Goal: Task Accomplishment & Management: Use online tool/utility

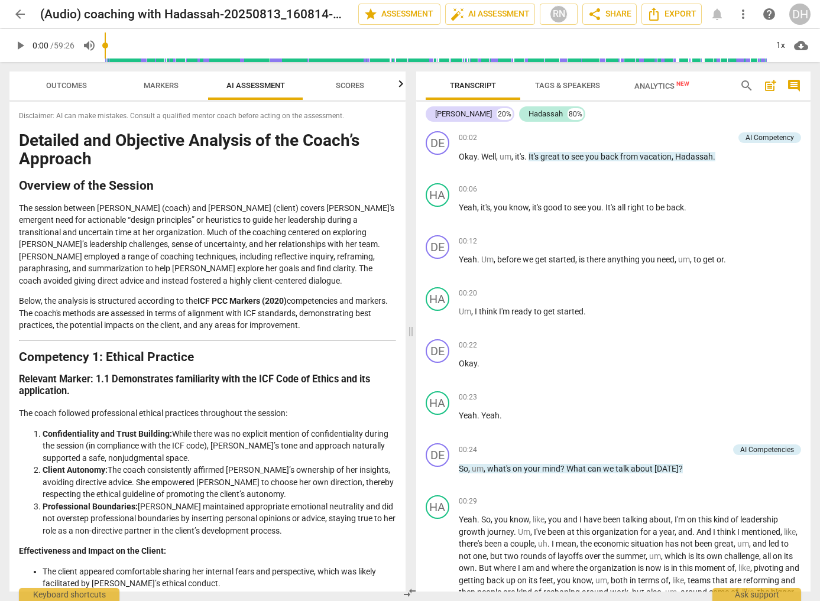
scroll to position [9467, 0]
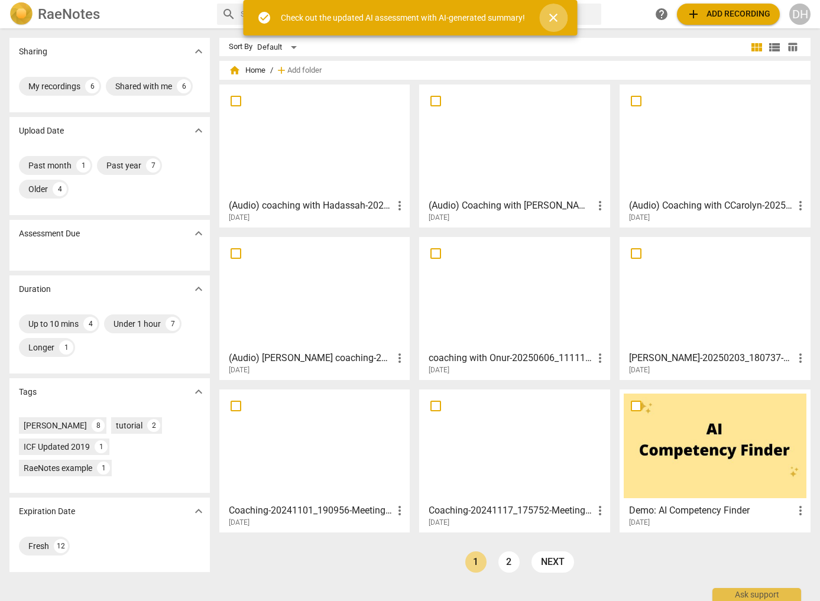
click at [554, 15] on span "close" at bounding box center [553, 18] width 14 height 14
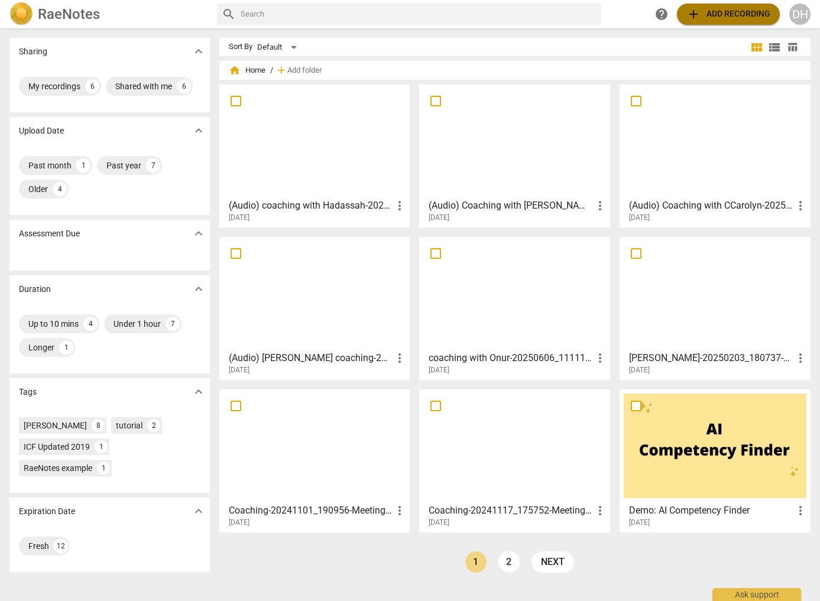
click at [708, 9] on span "add Add recording" at bounding box center [729, 14] width 84 height 14
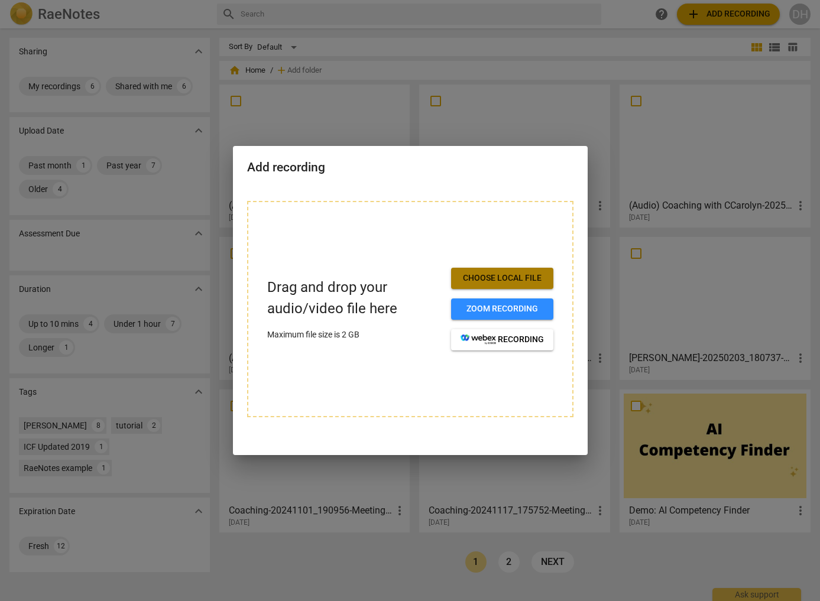
click at [497, 274] on span "Choose local file" at bounding box center [502, 279] width 83 height 12
click at [502, 275] on span "Choose local file" at bounding box center [502, 279] width 83 height 12
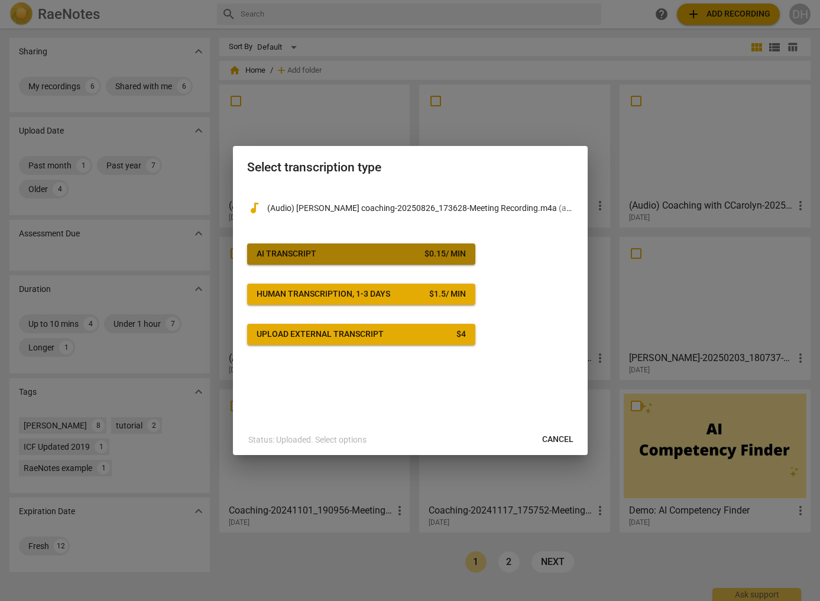
click at [373, 251] on span "AI Transcript $ 0.15 / min" at bounding box center [361, 254] width 209 height 12
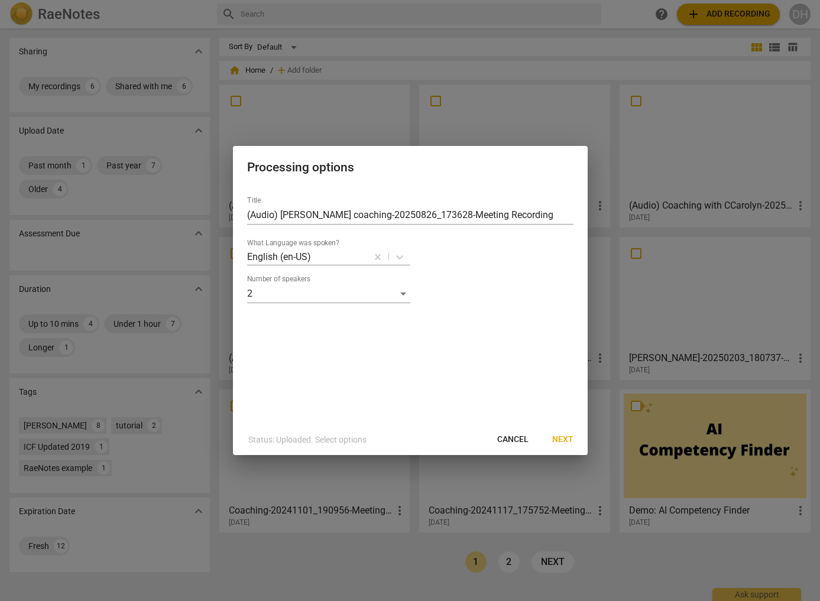
click at [564, 437] on span "Next" at bounding box center [562, 440] width 21 height 12
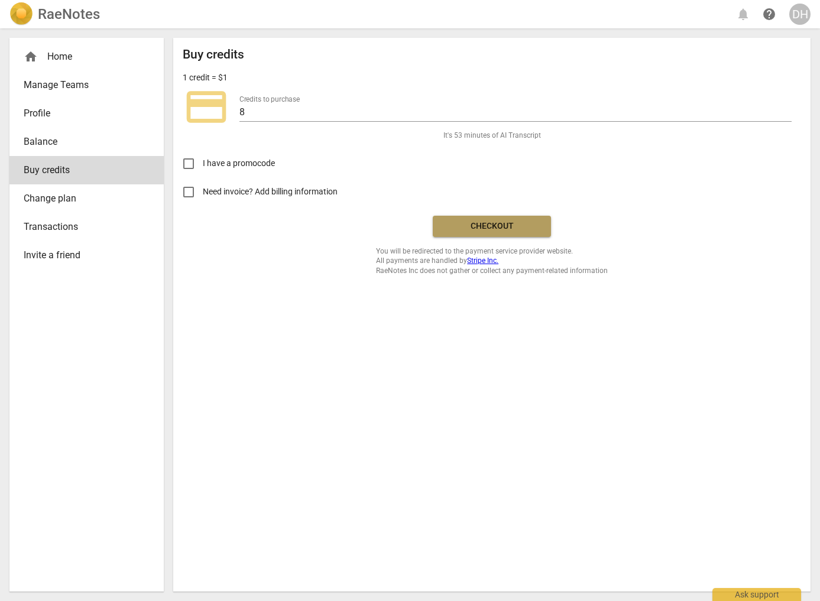
click at [498, 224] on span "Checkout" at bounding box center [491, 227] width 99 height 12
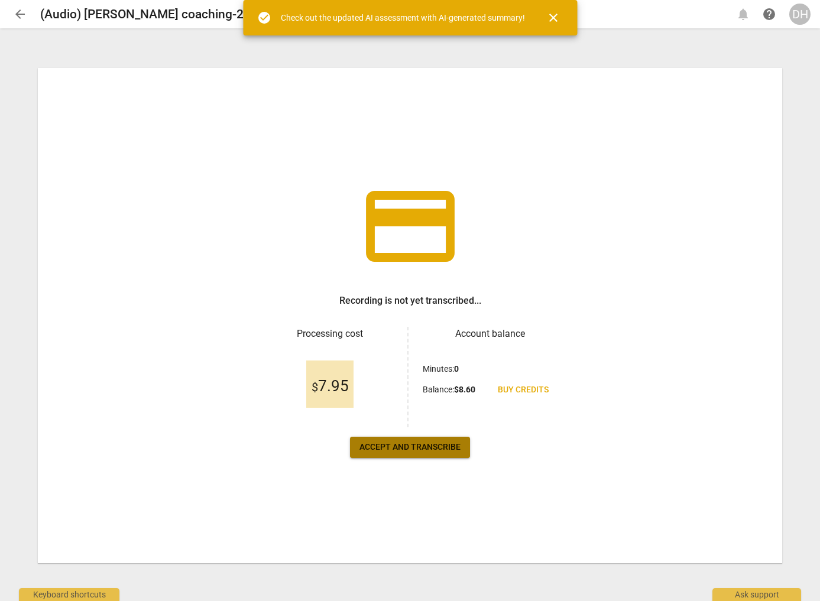
click at [409, 445] on span "Accept and transcribe" at bounding box center [410, 448] width 101 height 12
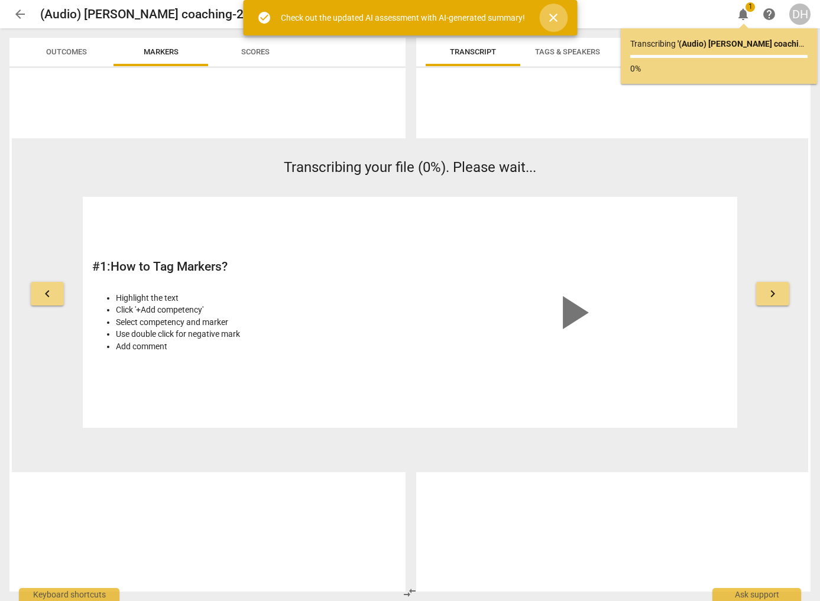
click at [554, 14] on span "close" at bounding box center [553, 18] width 14 height 14
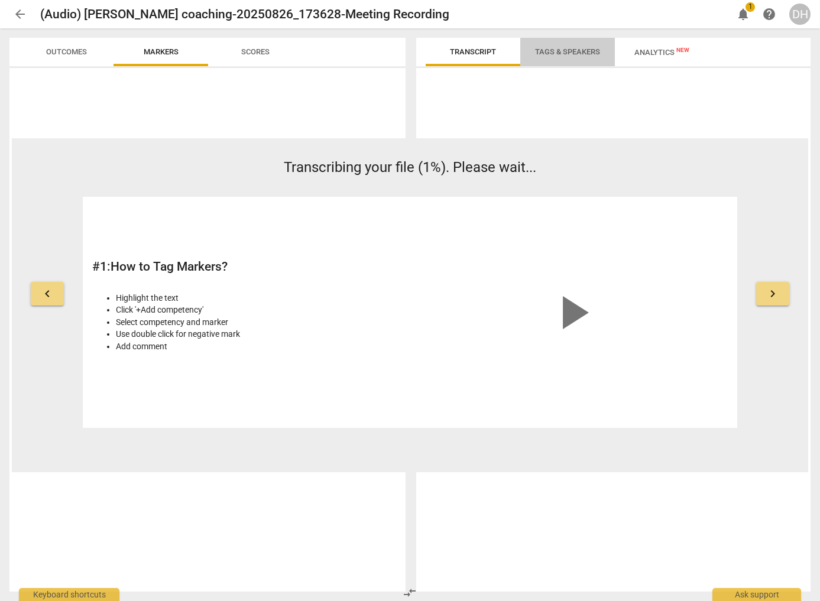
click at [570, 50] on span "Tags & Speakers" at bounding box center [567, 51] width 65 height 9
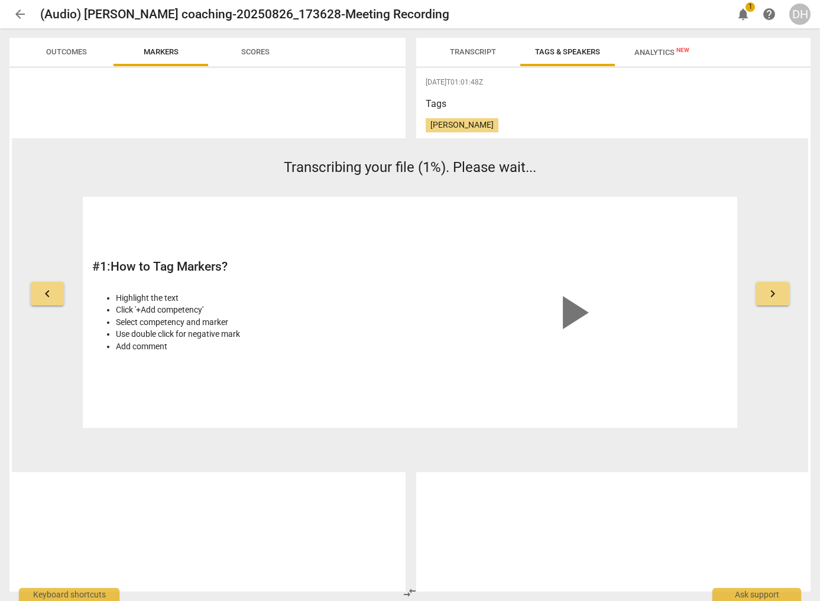
click at [649, 51] on span "Analytics New" at bounding box center [662, 52] width 55 height 9
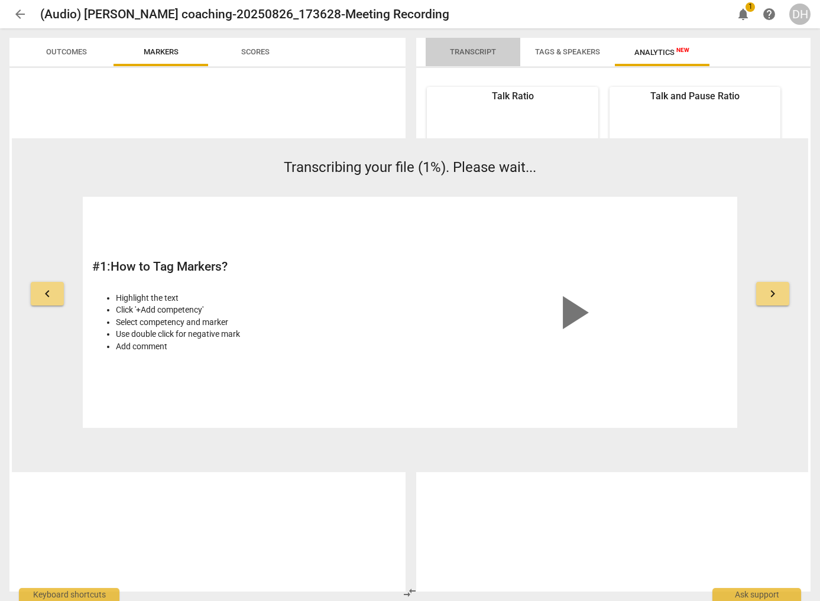
click at [478, 54] on span "Transcript" at bounding box center [473, 51] width 46 height 9
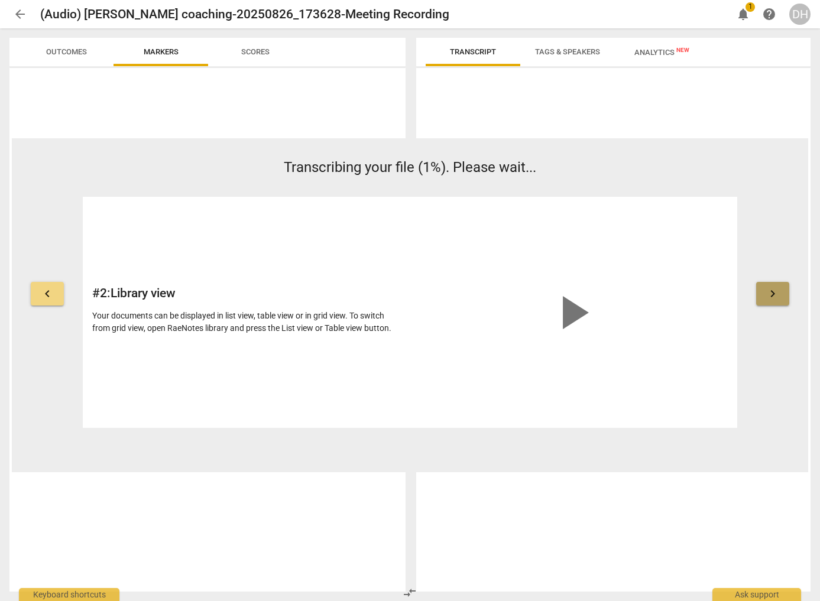
click at [775, 291] on span "keyboard_arrow_right" at bounding box center [773, 294] width 14 height 14
click at [775, 290] on span "keyboard_arrow_right" at bounding box center [773, 294] width 14 height 14
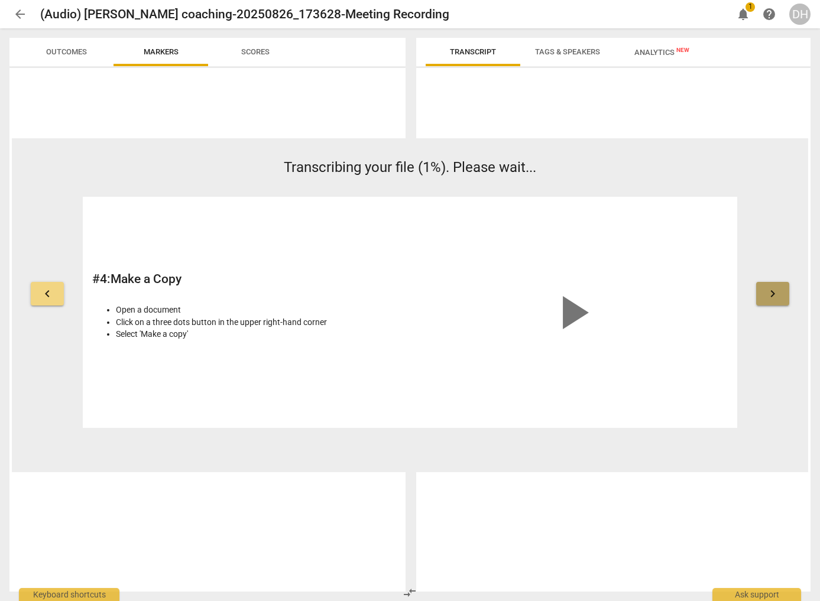
click at [775, 290] on span "keyboard_arrow_right" at bounding box center [773, 294] width 14 height 14
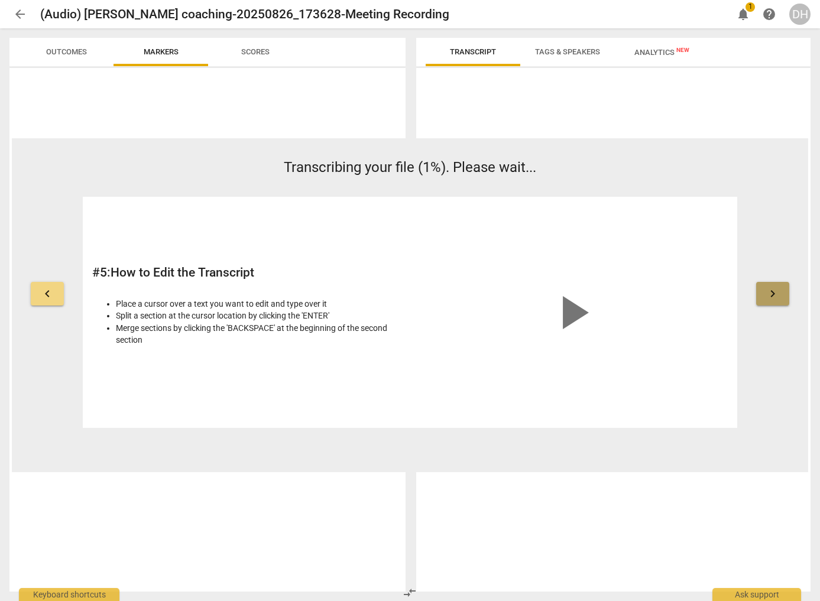
click at [771, 292] on span "keyboard_arrow_right" at bounding box center [773, 294] width 14 height 14
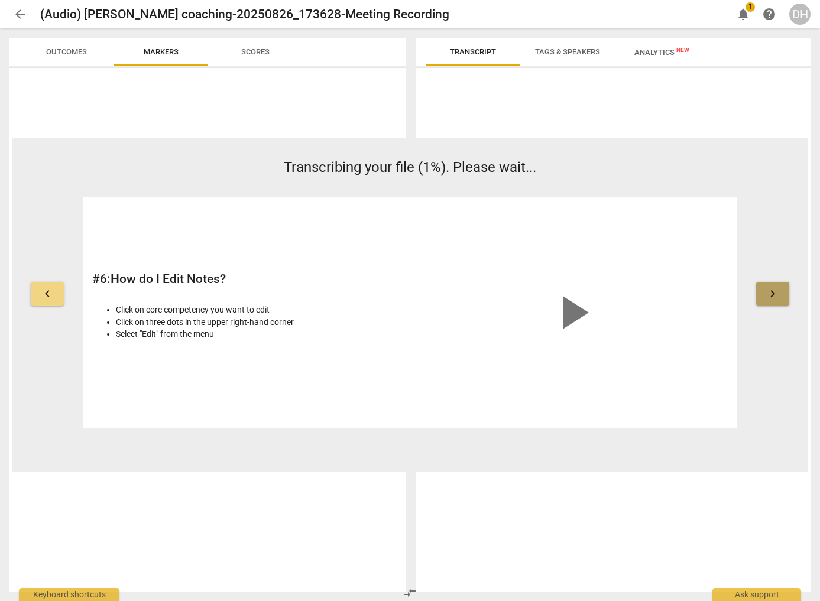
click at [771, 292] on span "keyboard_arrow_right" at bounding box center [773, 294] width 14 height 14
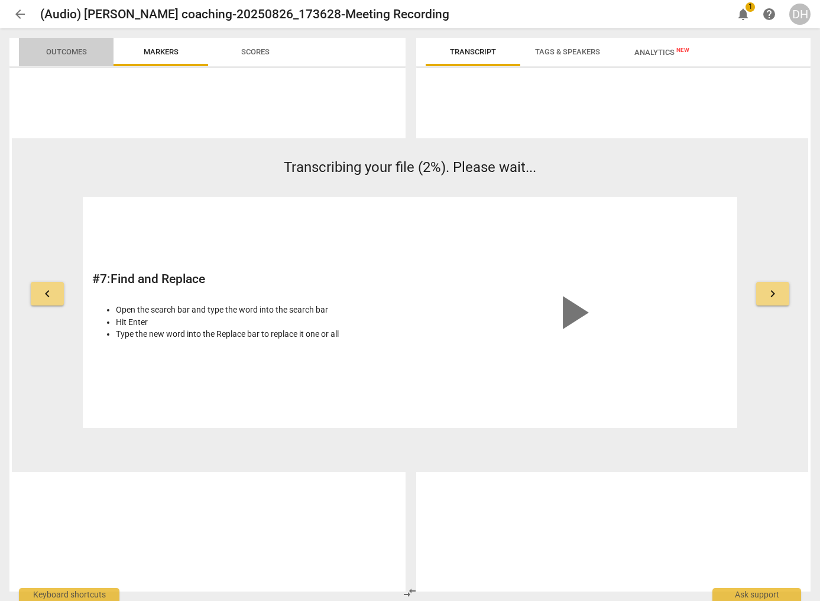
click at [69, 51] on span "Outcomes" at bounding box center [66, 51] width 41 height 9
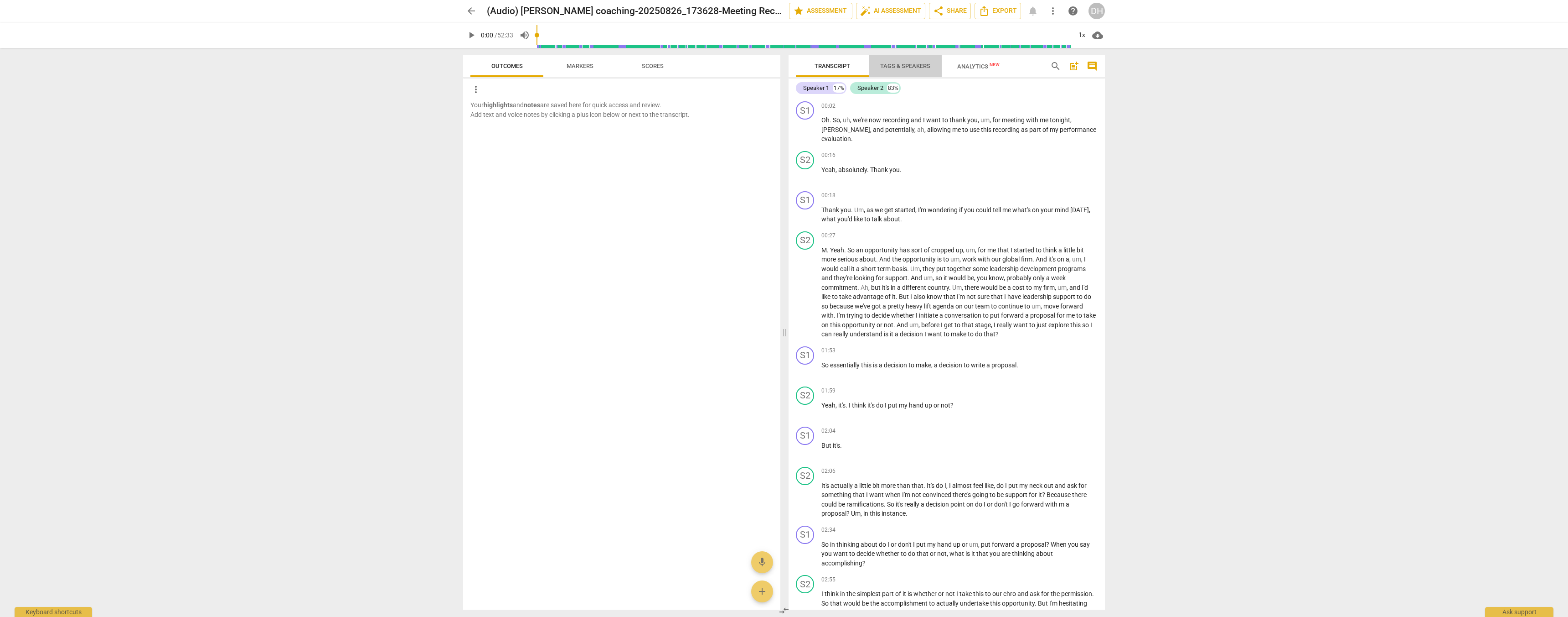
click at [632, 65] on span "Tags & Speakers" at bounding box center [905, 66] width 50 height 7
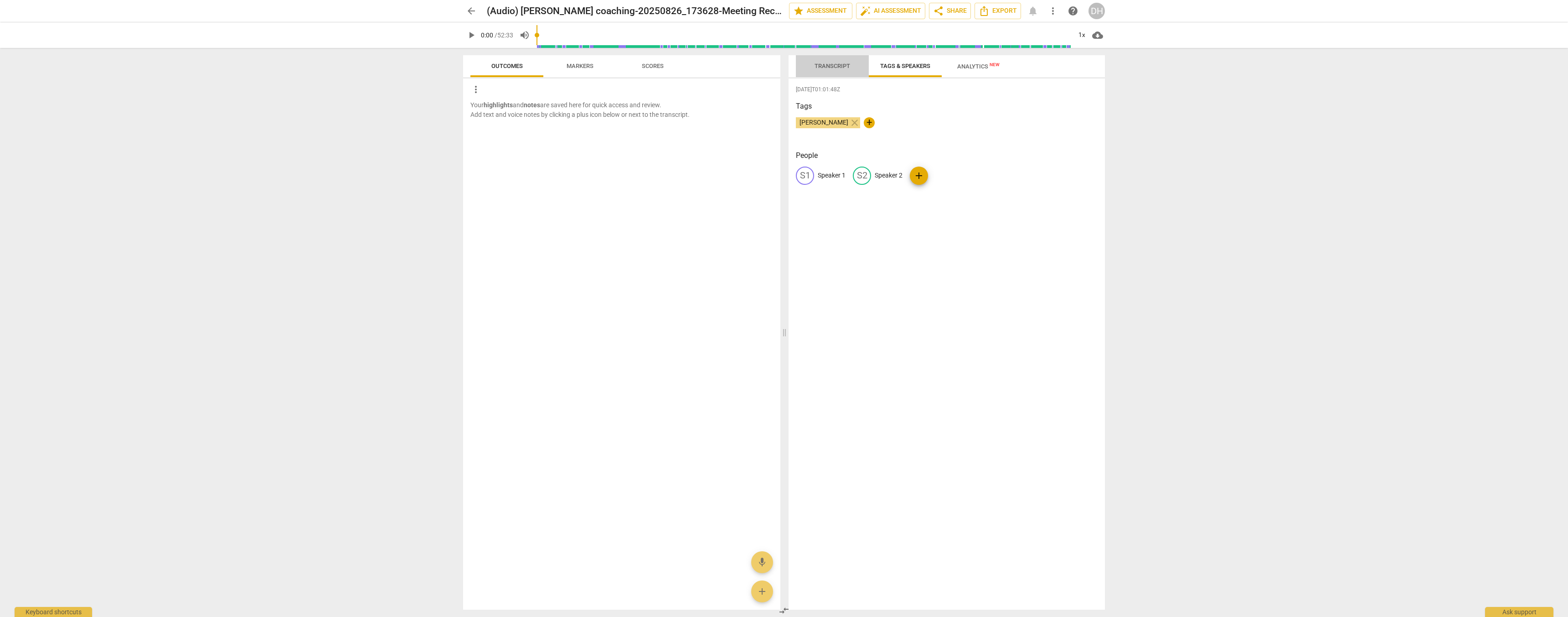
click at [632, 63] on span "Transcript" at bounding box center [833, 66] width 35 height 7
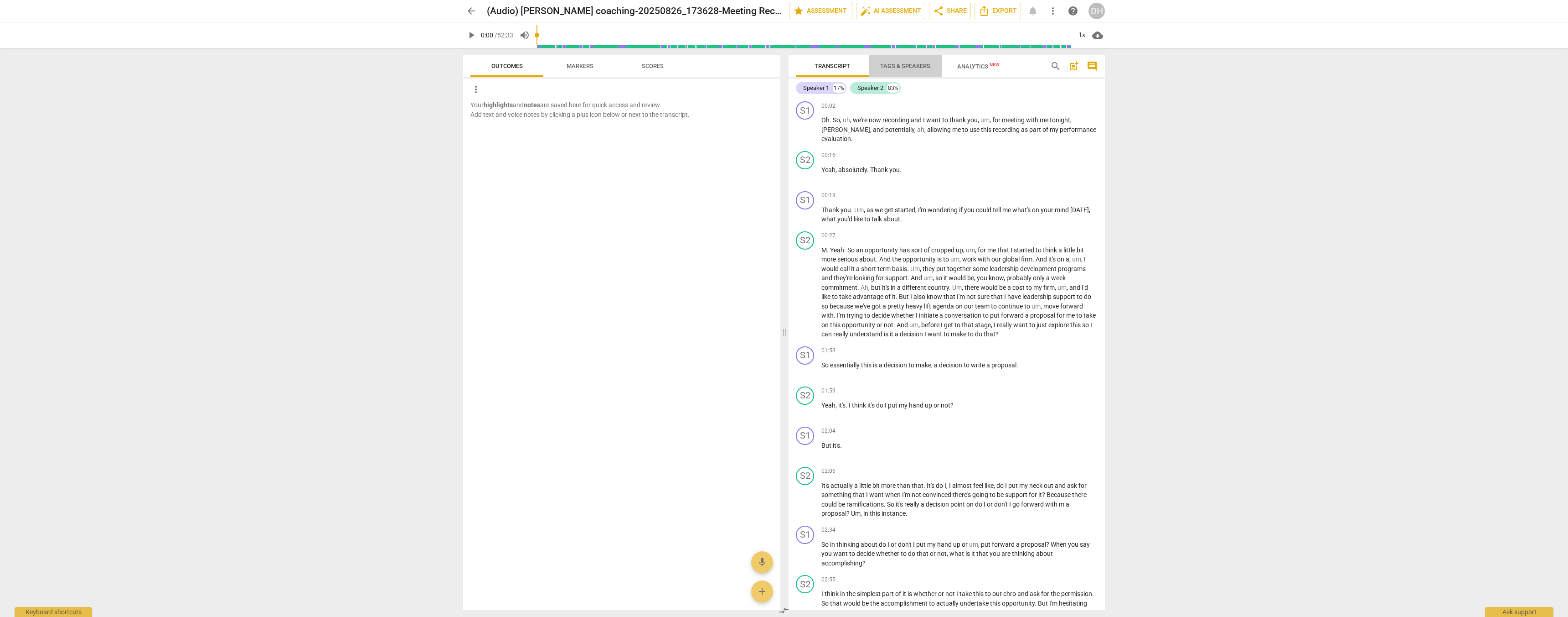
click at [632, 66] on span "Tags & Speakers" at bounding box center [905, 66] width 50 height 7
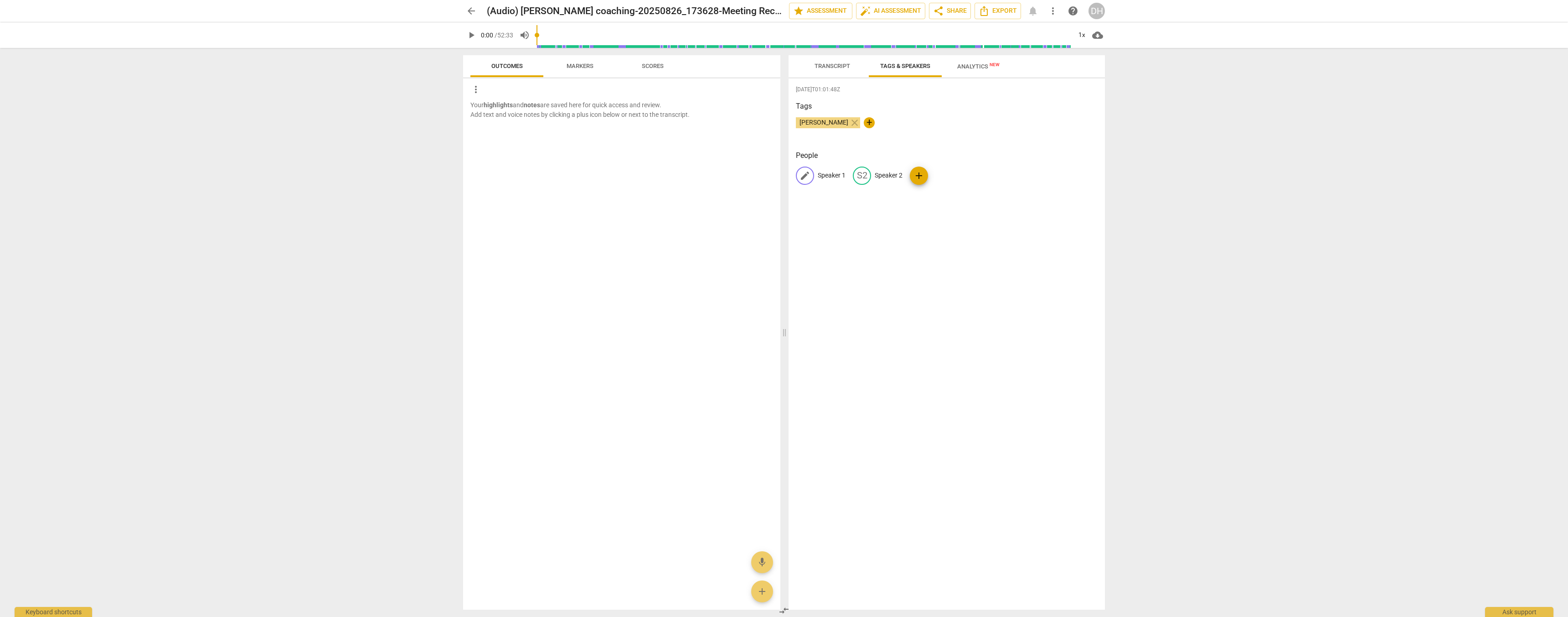
click at [632, 175] on p "Speaker 1" at bounding box center [832, 175] width 28 height 9
type input "[PERSON_NAME]"
click at [632, 176] on p "Speaker 2" at bounding box center [948, 175] width 28 height 9
type input "Annette"
click at [632, 175] on span "add" at bounding box center [999, 176] width 11 height 11
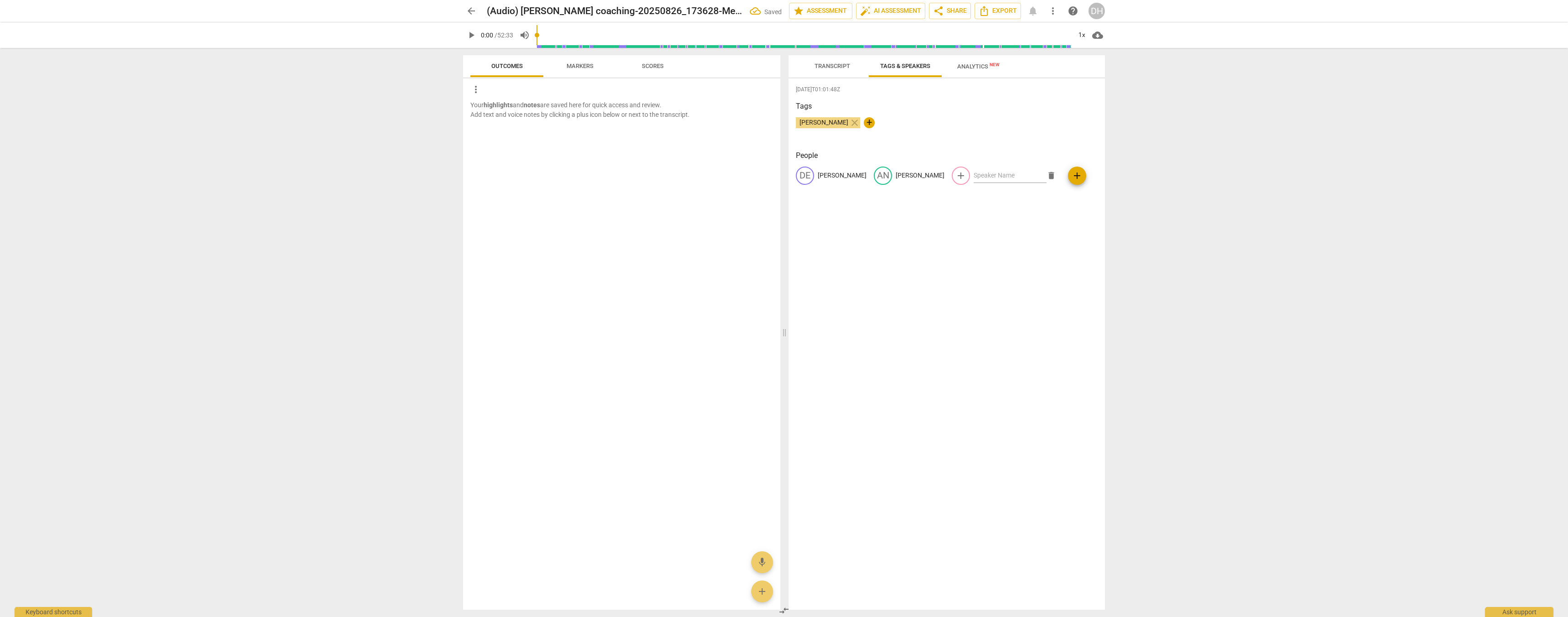
click at [632, 147] on div "2025-08-27T01:01:48Z Tags Deborah Hurst close + People DE Deborah AN Annette ad…" at bounding box center [947, 344] width 316 height 531
drag, startPoint x: 903, startPoint y: 66, endPoint x: 903, endPoint y: 73, distance: 7.0
click at [632, 66] on span "Tags & Speakers" at bounding box center [905, 66] width 50 height 7
click at [632, 63] on span "Transcript" at bounding box center [833, 66] width 35 height 7
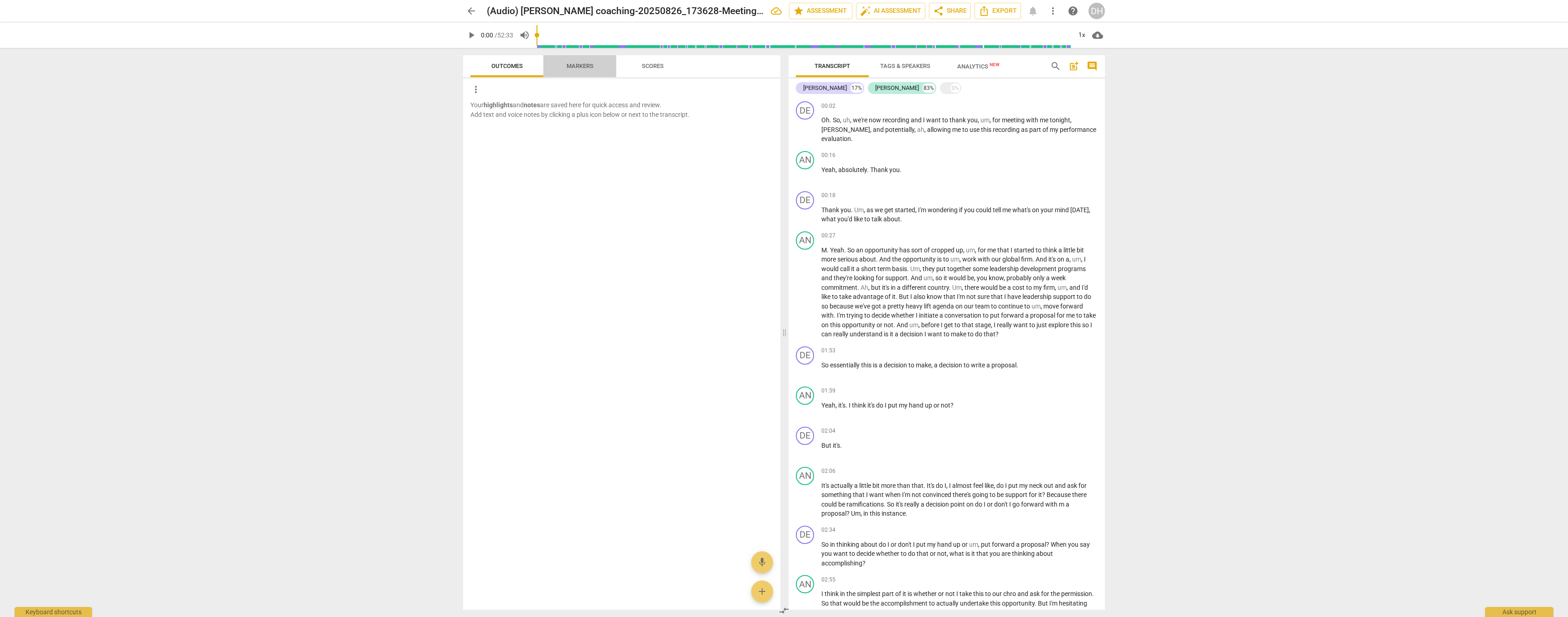
click at [586, 66] on span "Markers" at bounding box center [580, 66] width 27 height 7
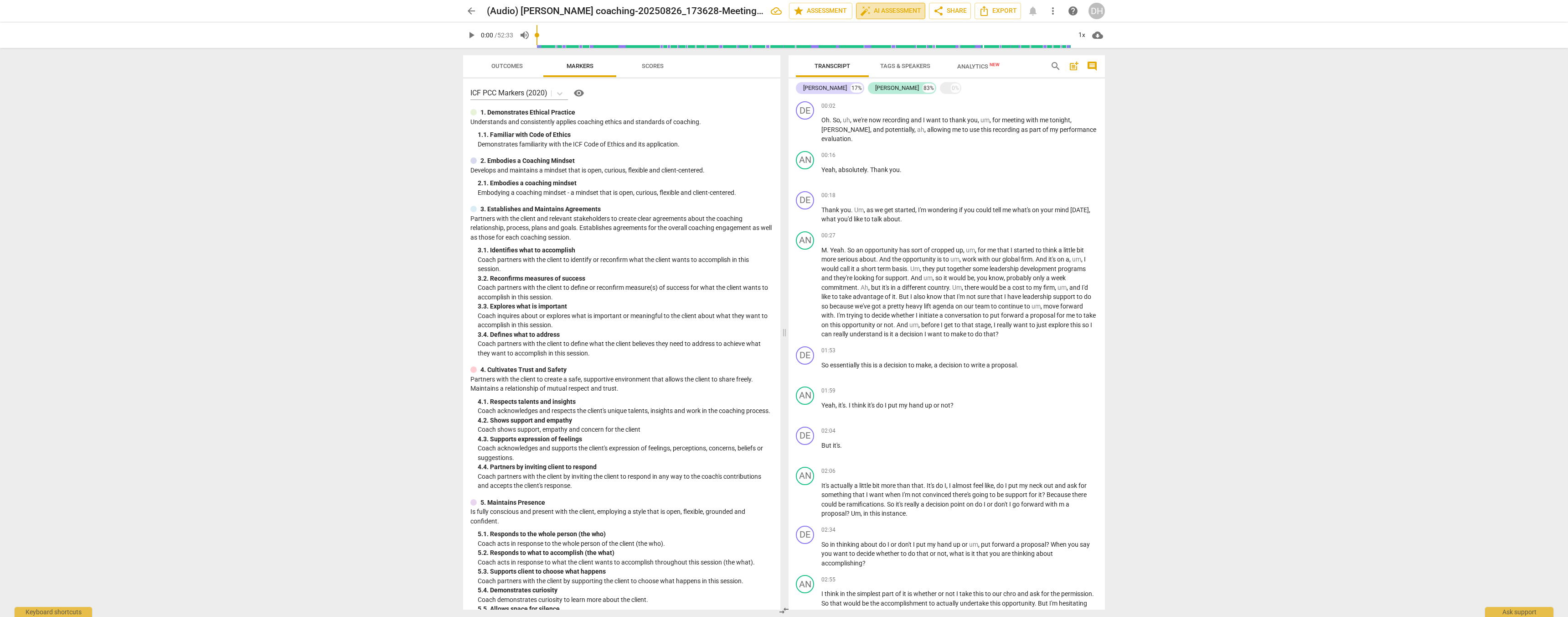
click at [632, 8] on span "auto_fix_high AI Assessment" at bounding box center [890, 11] width 61 height 11
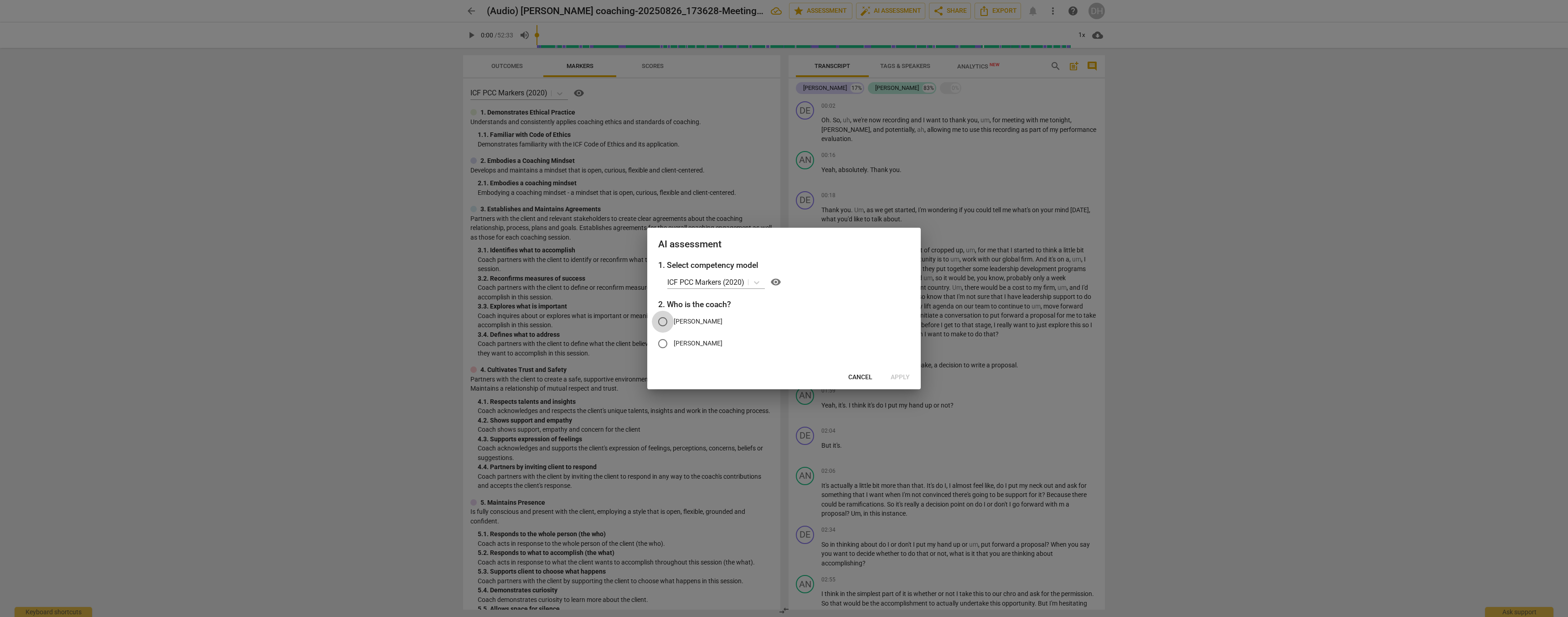
click at [632, 320] on input "[PERSON_NAME]" at bounding box center [663, 322] width 22 height 22
radio input "true"
click at [632, 376] on span "Apply" at bounding box center [900, 377] width 19 height 9
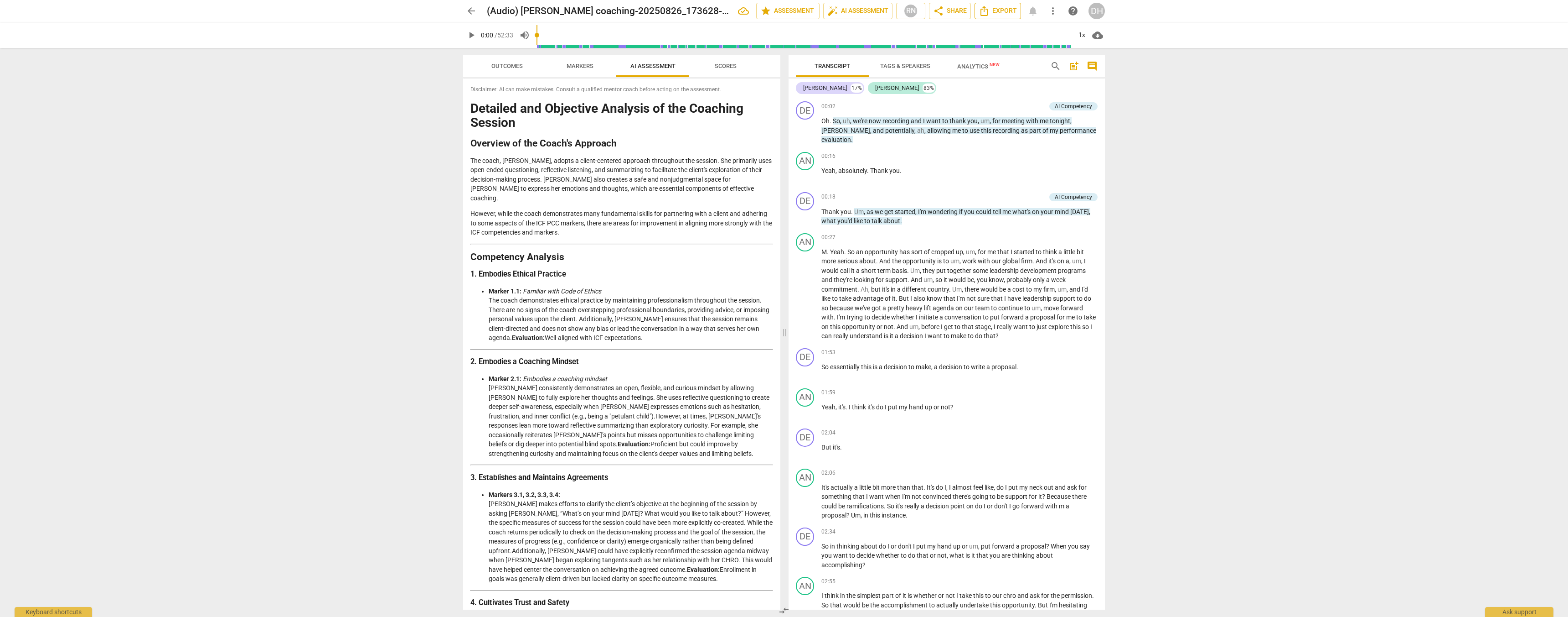
click at [632, 8] on span "Export" at bounding box center [998, 11] width 39 height 11
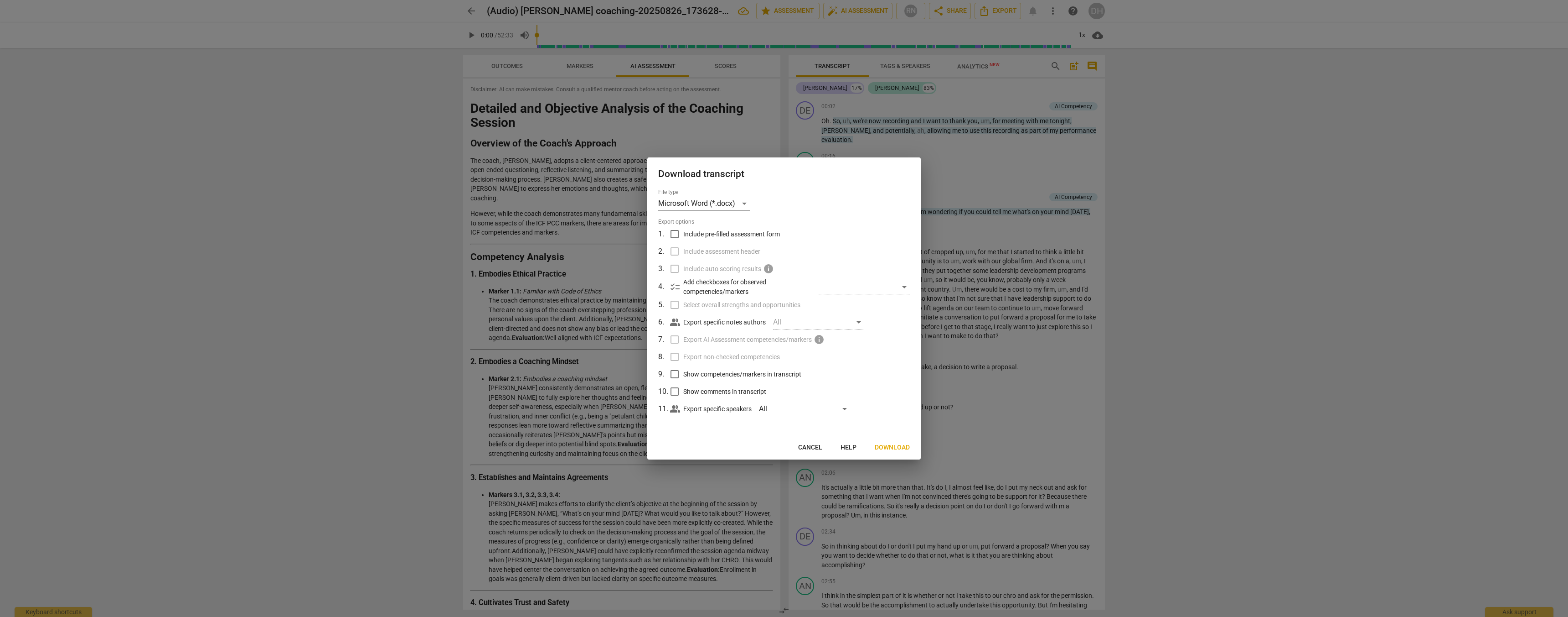
click at [632, 447] on span "Download" at bounding box center [893, 447] width 35 height 9
